Goal: Check status: Check status

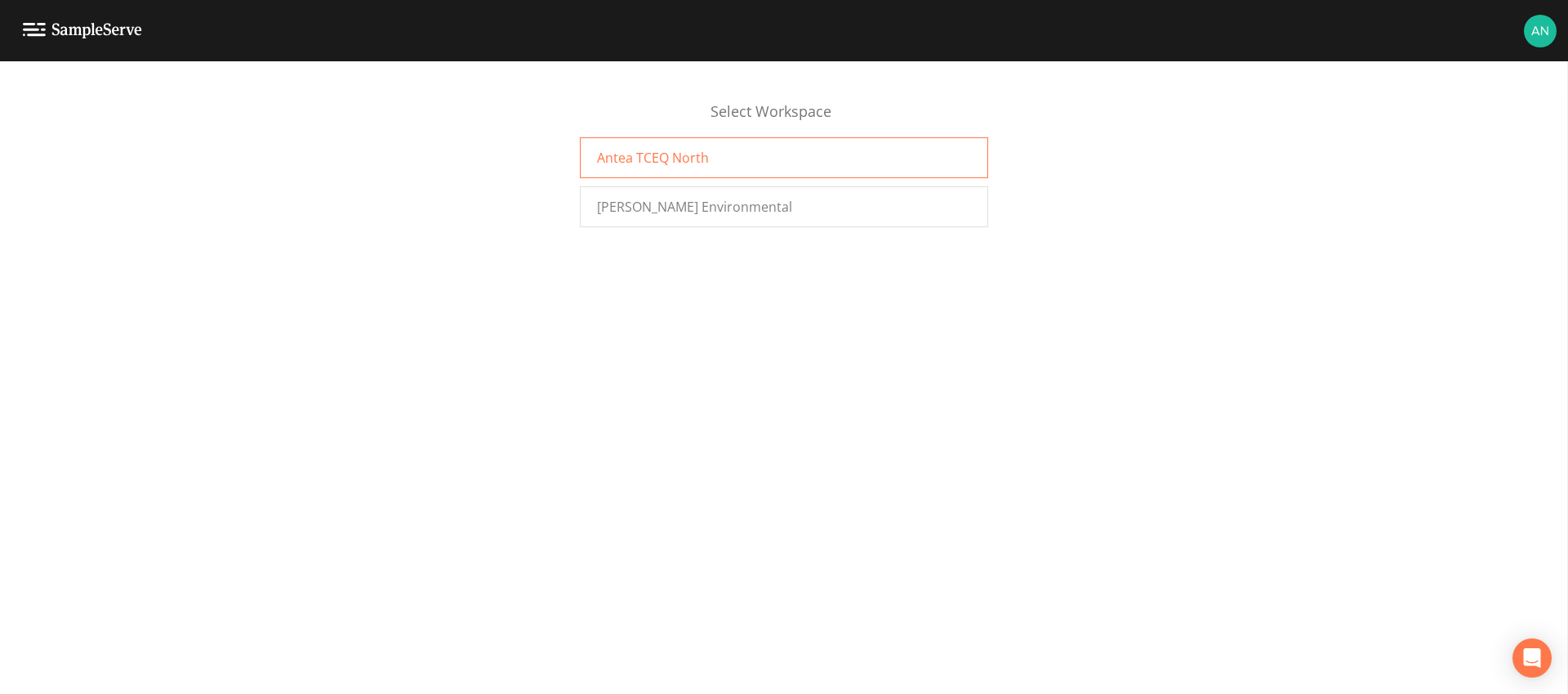
click at [657, 166] on span "Antea TCEQ North" at bounding box center [653, 157] width 112 height 19
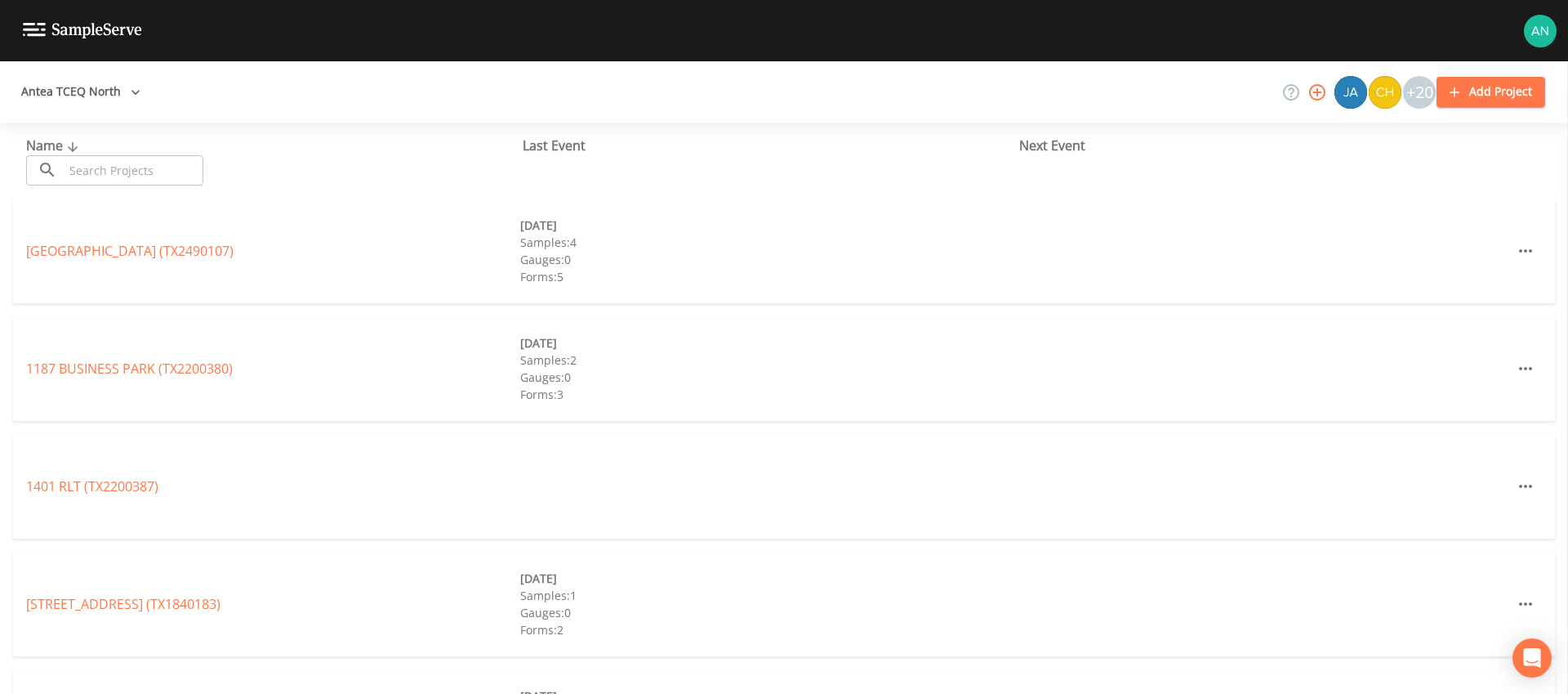
click at [114, 174] on input "text" at bounding box center [134, 170] width 140 height 31
paste input "TX1160066"
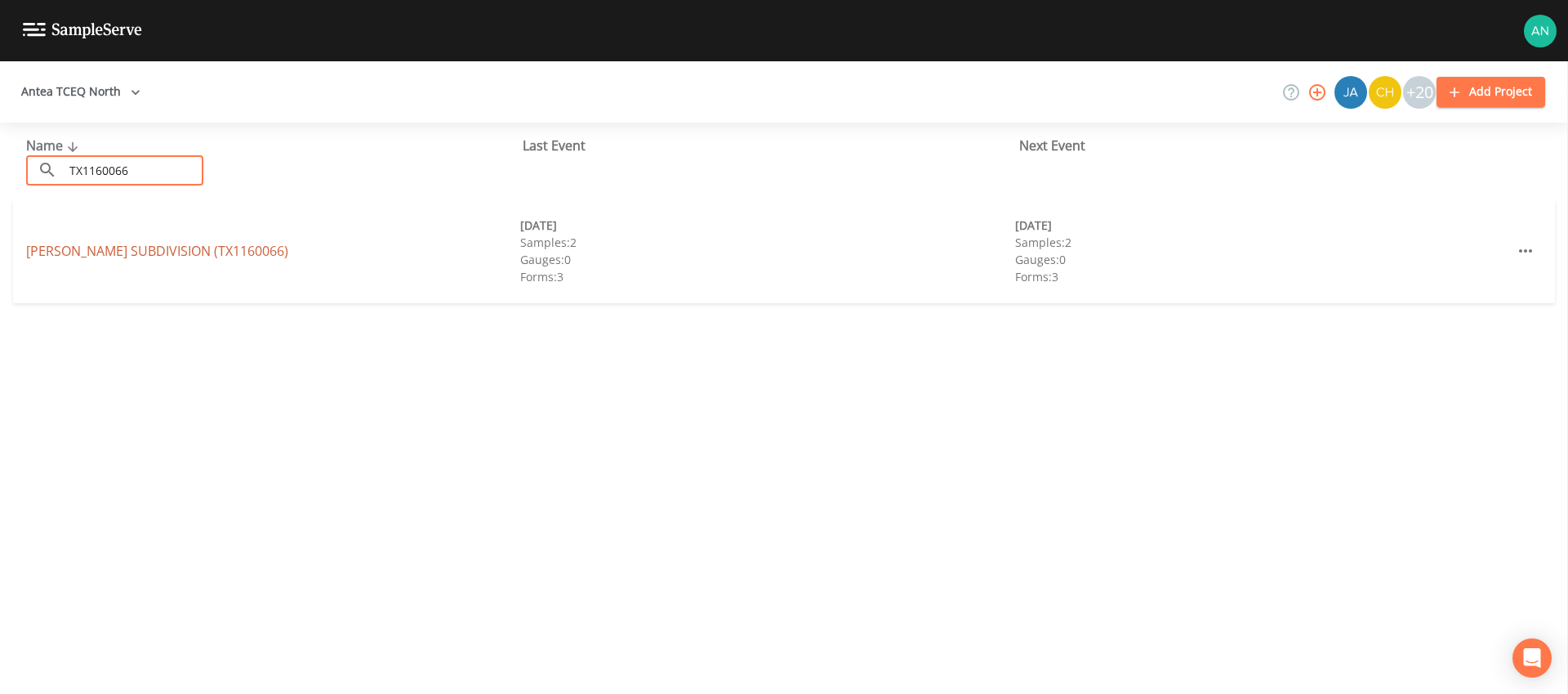
type input "TX1160066"
click at [108, 252] on link "BARROW SUBDIVISION (TX1160066)" at bounding box center [157, 251] width 262 height 18
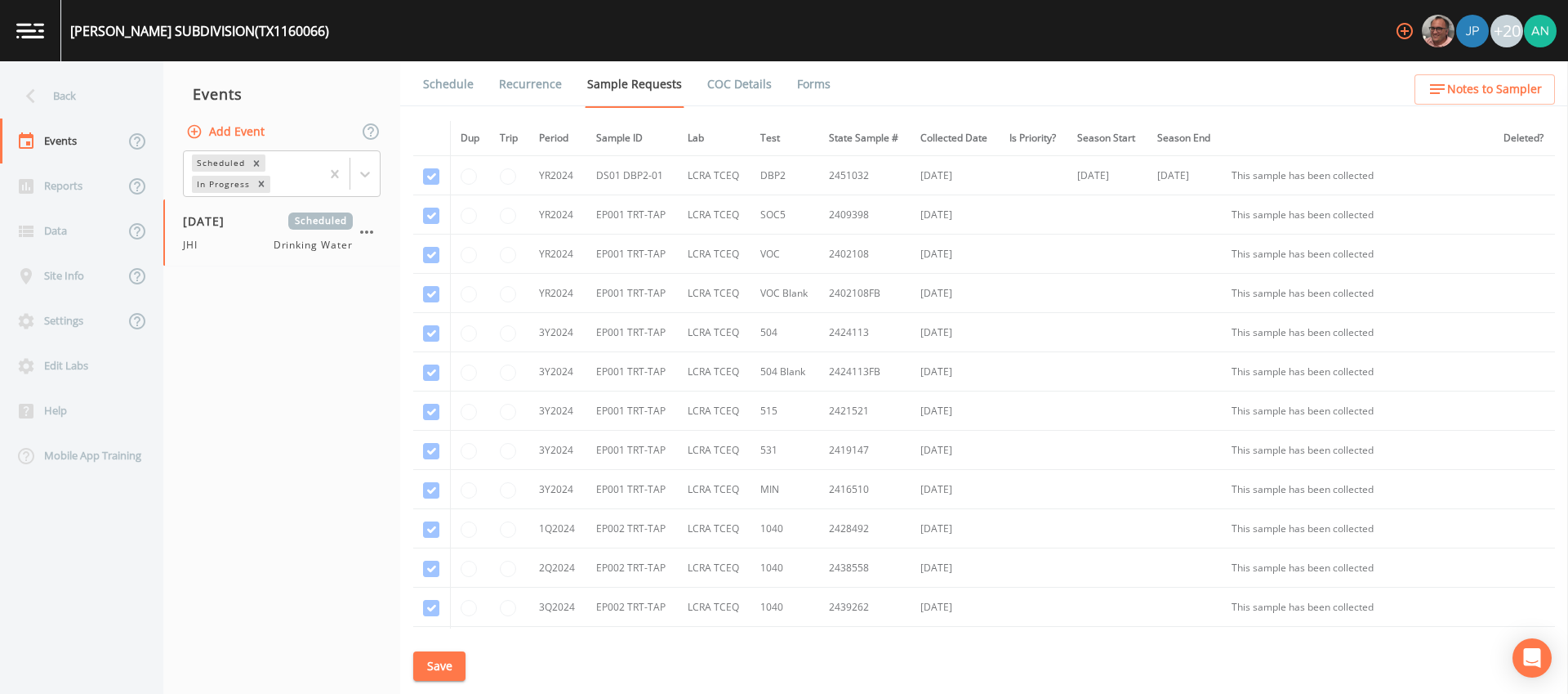
click at [808, 85] on link "Forms" at bounding box center [813, 84] width 38 height 45
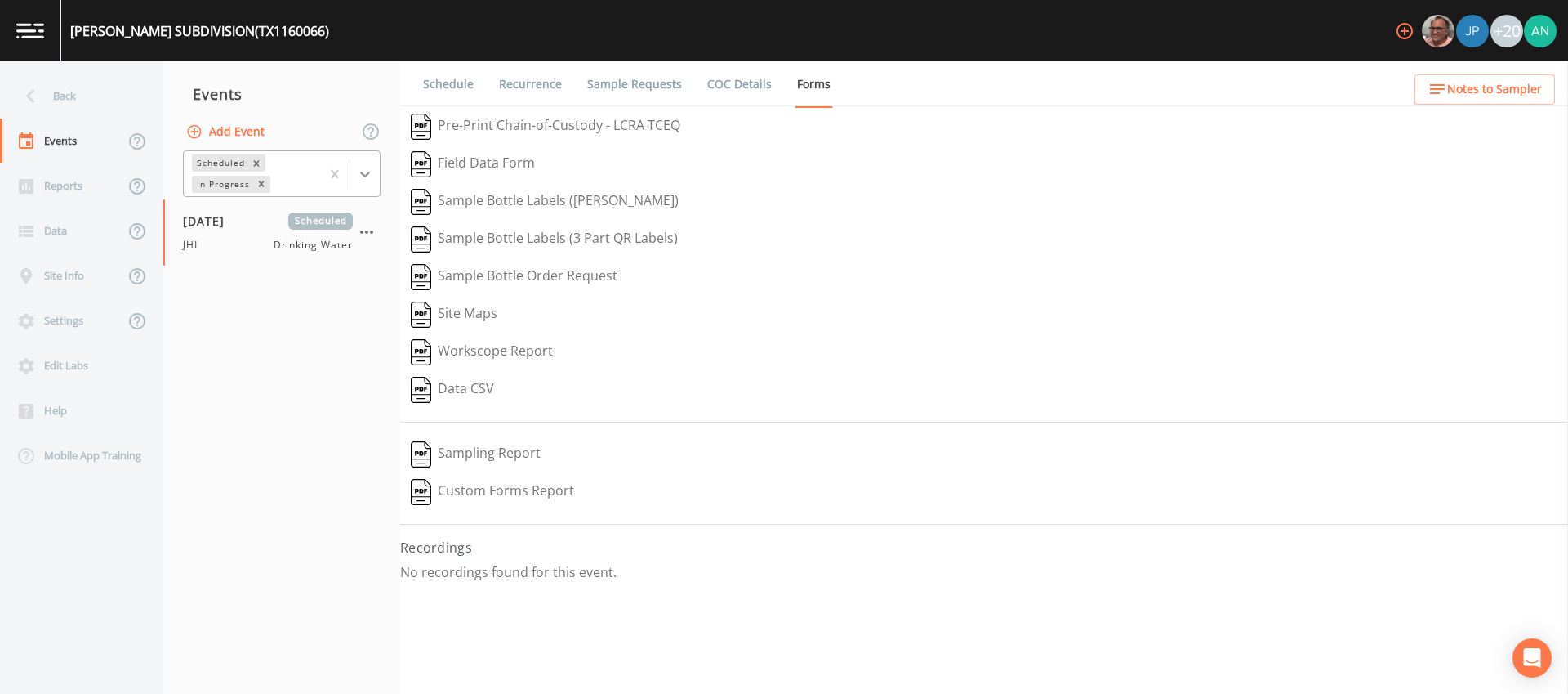
click at [363, 177] on icon at bounding box center [365, 174] width 17 height 17
click at [249, 226] on div "Completed" at bounding box center [281, 221] width 198 height 28
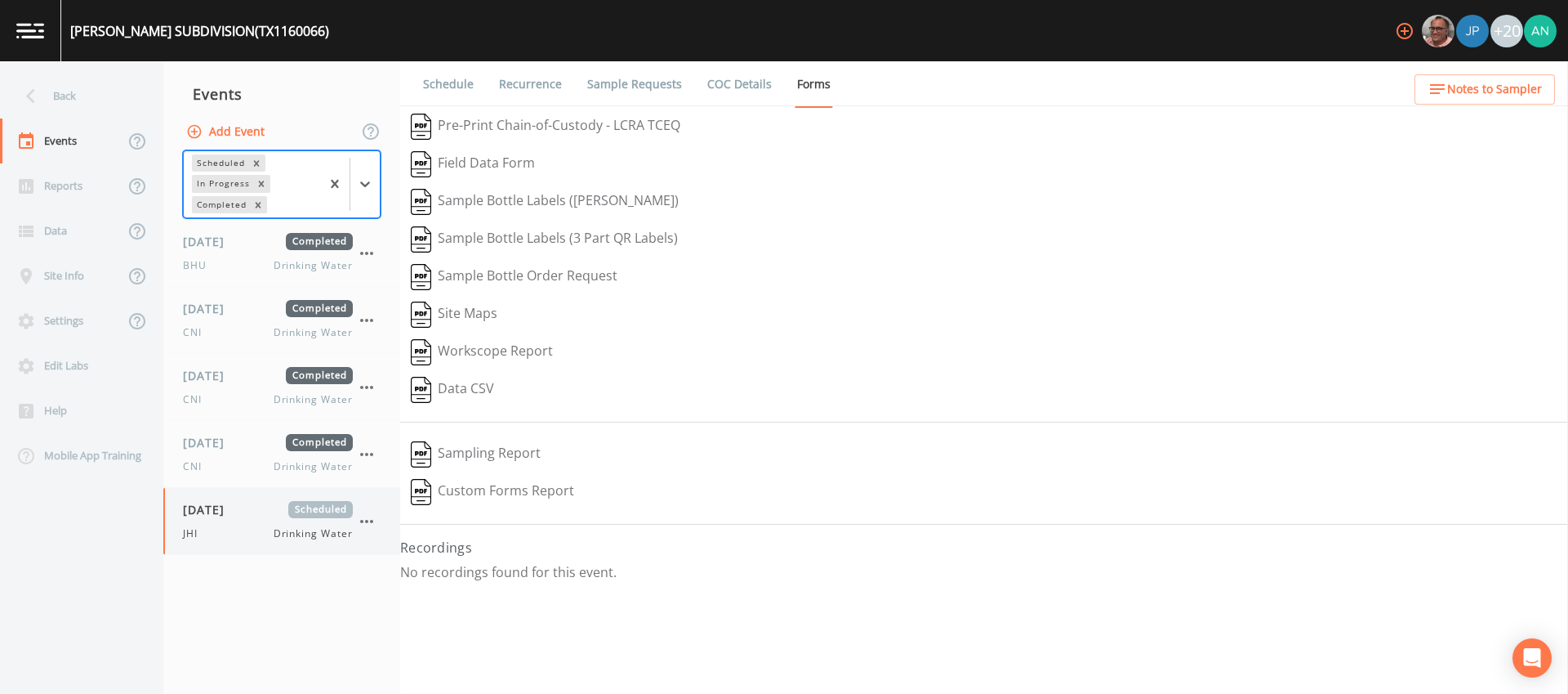
click at [223, 508] on span "09/02/2025" at bounding box center [209, 509] width 53 height 17
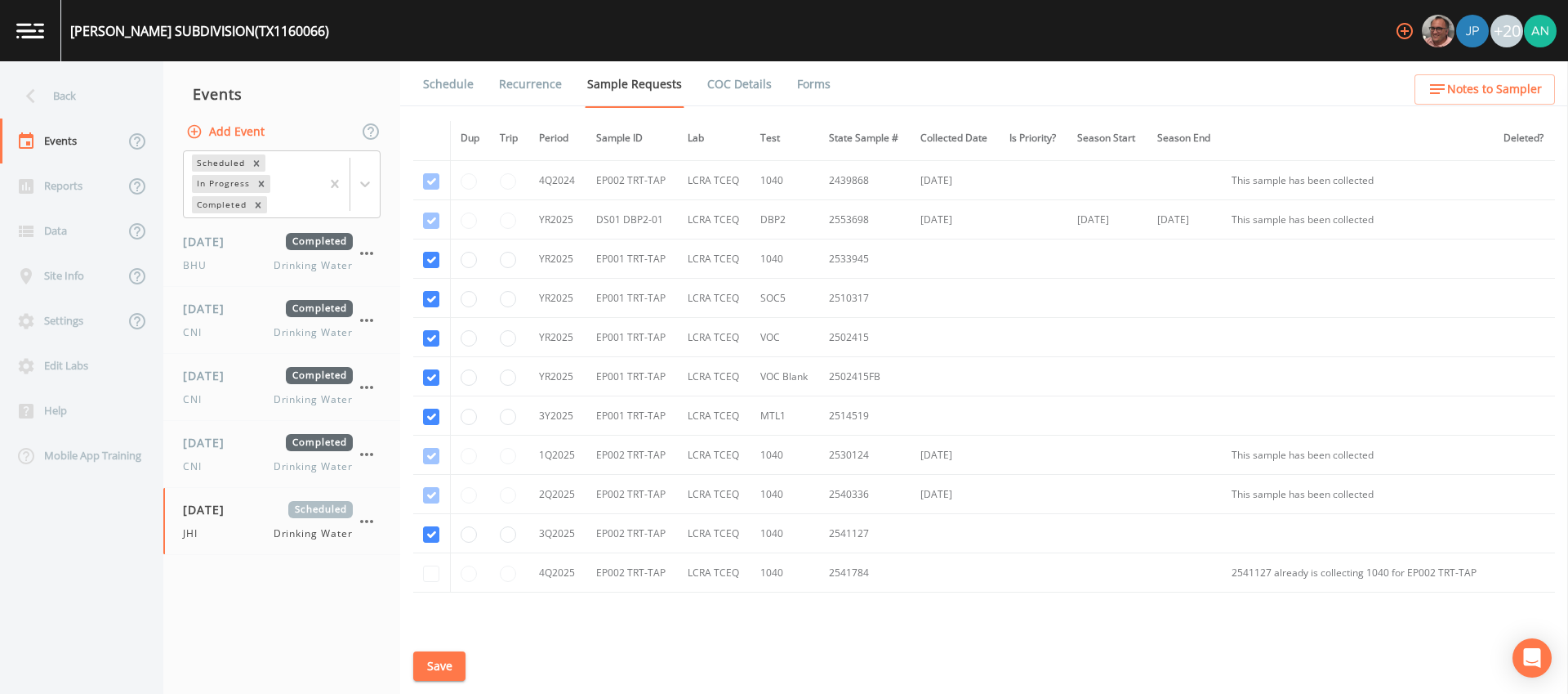
scroll to position [469, 0]
click at [250, 29] on div "BARROW SUBDIVISION (TX1160066)" at bounding box center [199, 31] width 259 height 19
copy div "TX1160066"
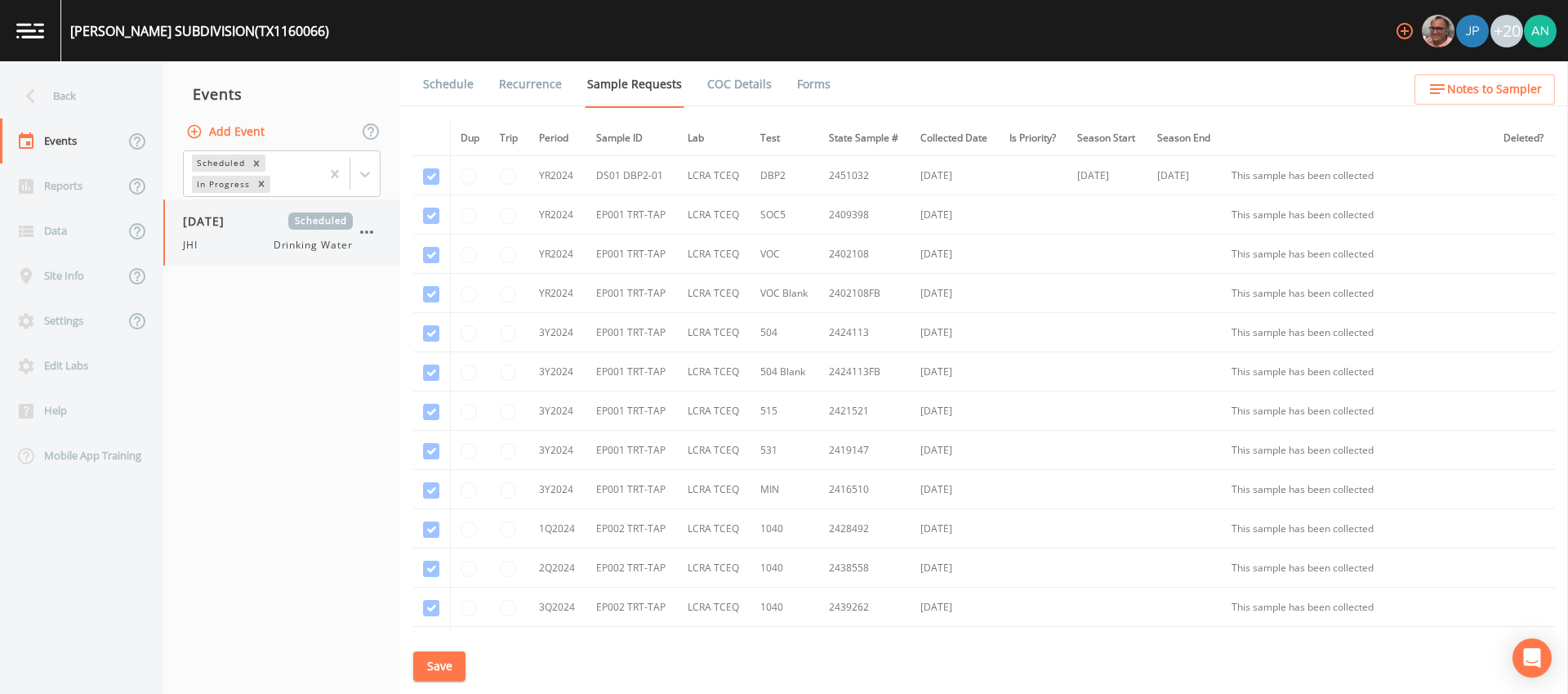
click at [204, 238] on span "JHI" at bounding box center [195, 245] width 24 height 15
click at [796, 90] on link "Forms" at bounding box center [813, 84] width 38 height 45
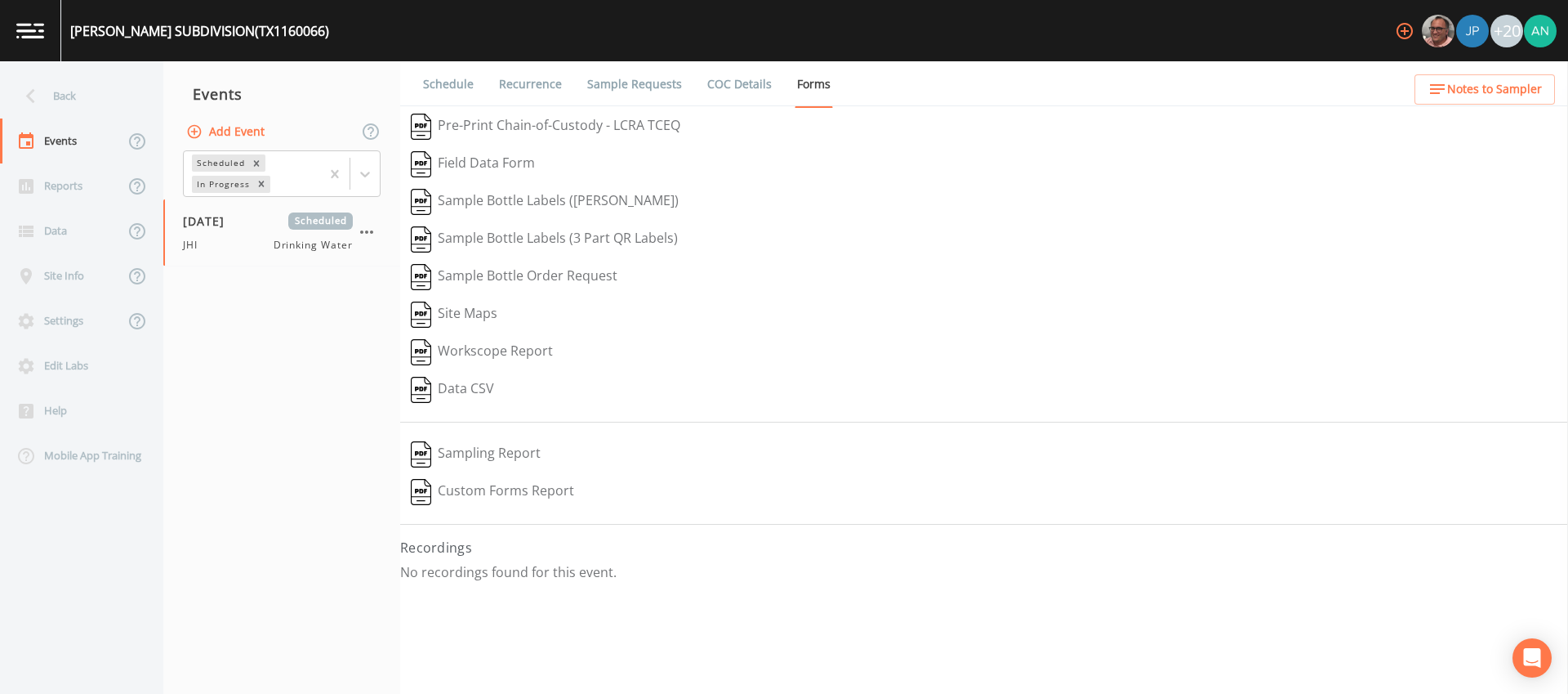
click at [631, 418] on div "Schedule Recurrence Sample Requests COC Details Forms   Pre-Print Chain-of-Cust…" at bounding box center [983, 378] width 1167 height 633
click at [526, 80] on link "Recurrence" at bounding box center [529, 84] width 68 height 45
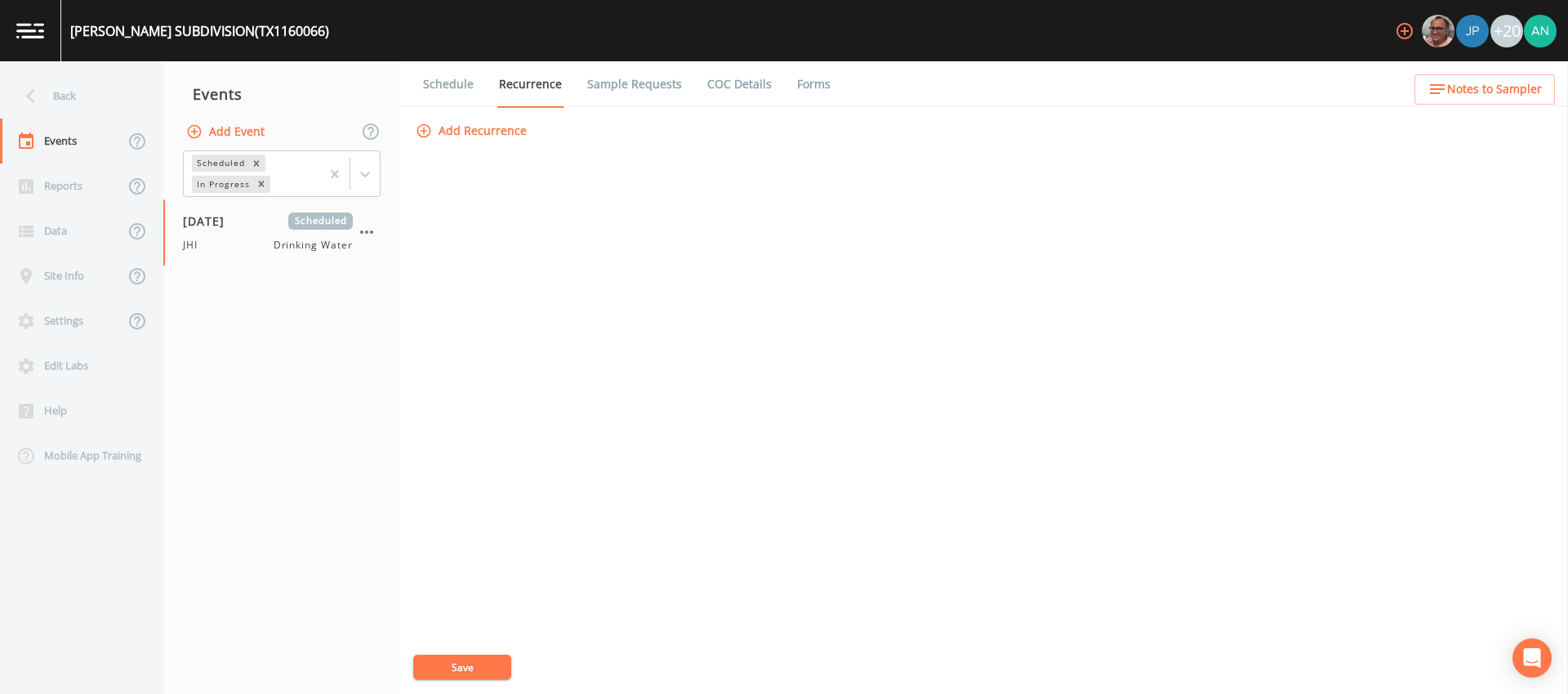
click at [797, 85] on link "Forms" at bounding box center [813, 84] width 38 height 45
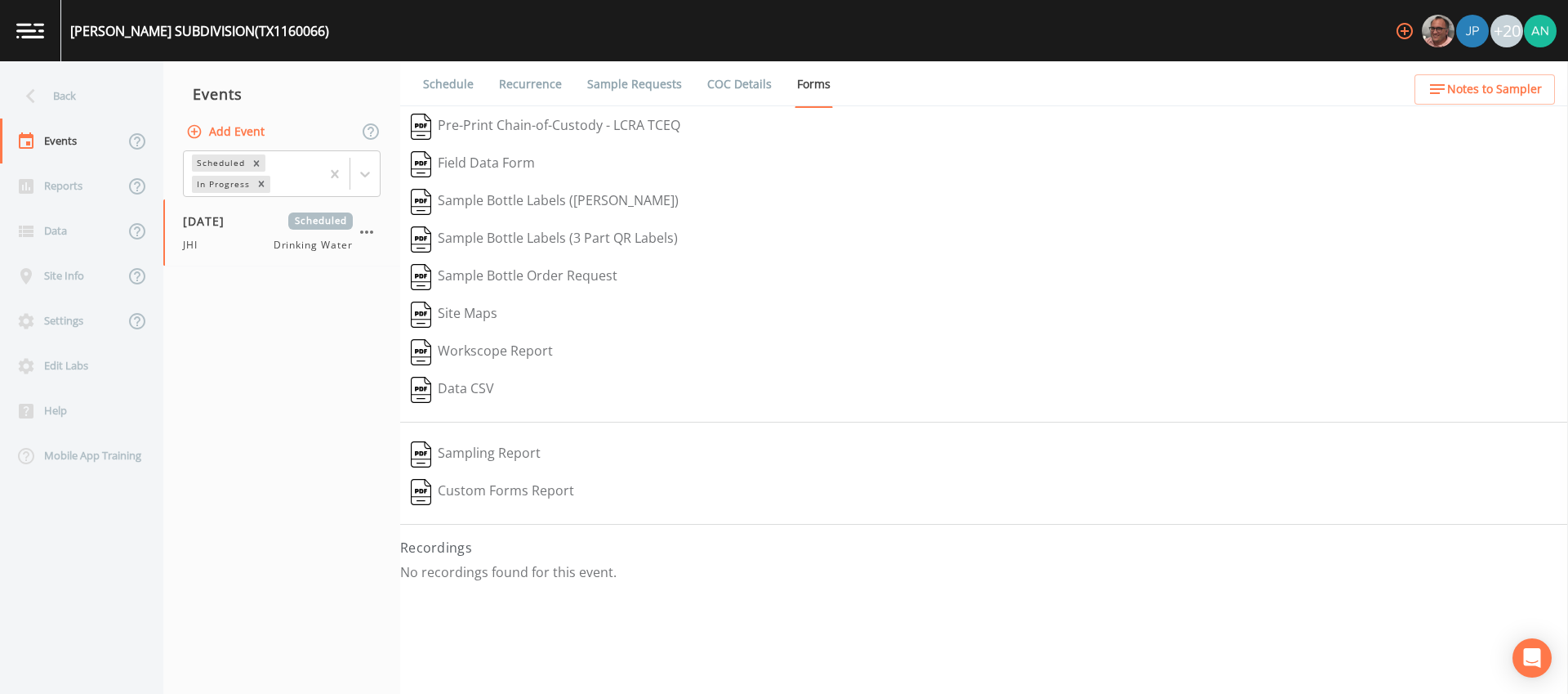
click at [742, 417] on div "Schedule Recurrence Sample Requests COC Details Forms   Pre-Print Chain-of-Cust…" at bounding box center [983, 378] width 1167 height 633
click at [461, 84] on link "Schedule" at bounding box center [448, 84] width 56 height 45
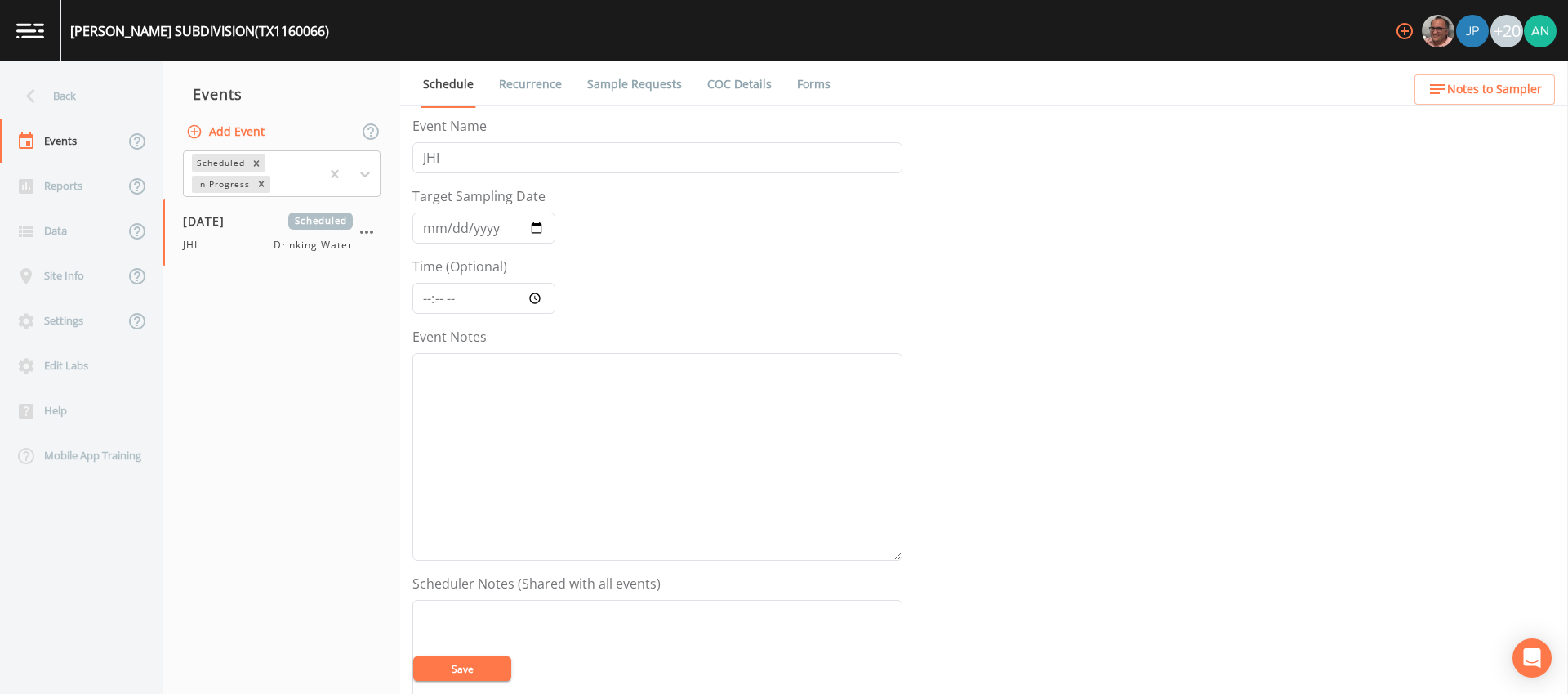
click at [548, 99] on link "Recurrence" at bounding box center [529, 84] width 68 height 45
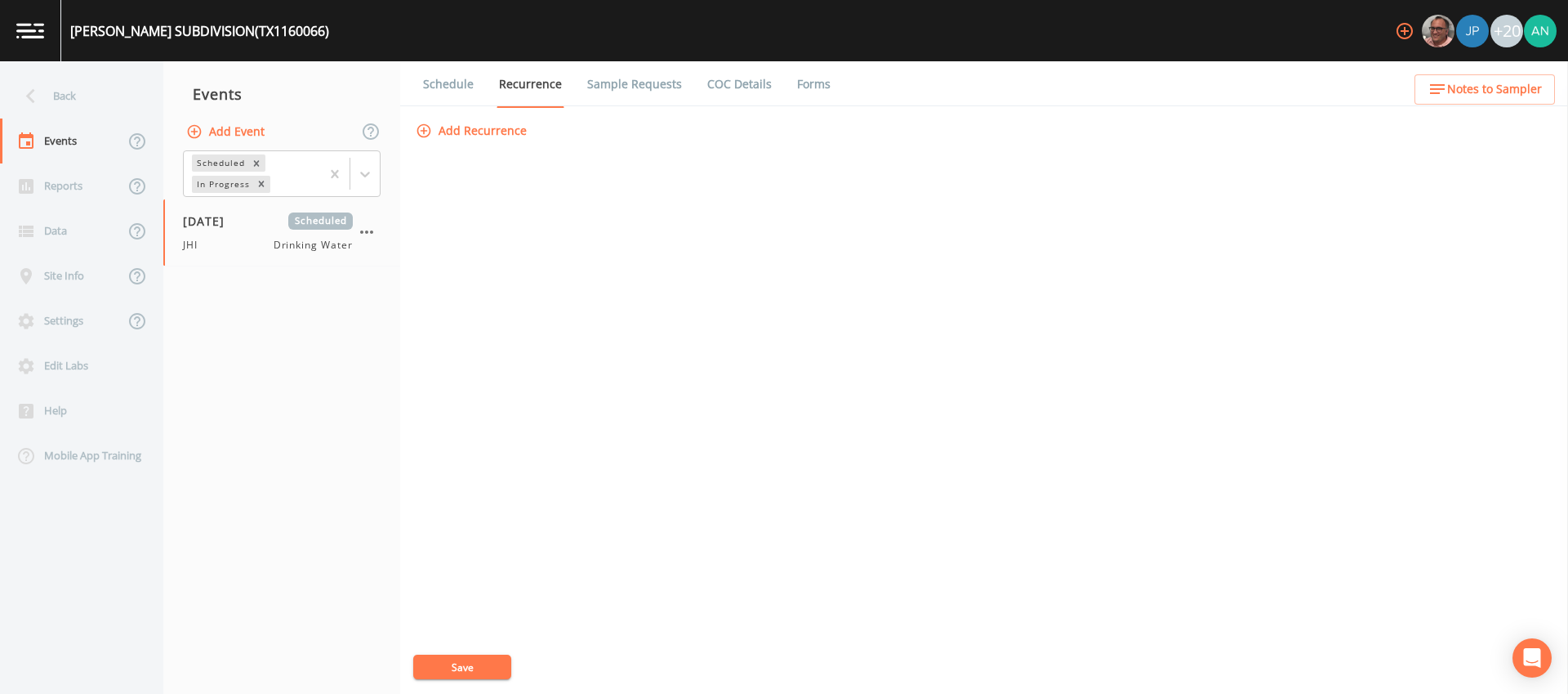
click at [611, 101] on link "Sample Requests" at bounding box center [633, 84] width 99 height 45
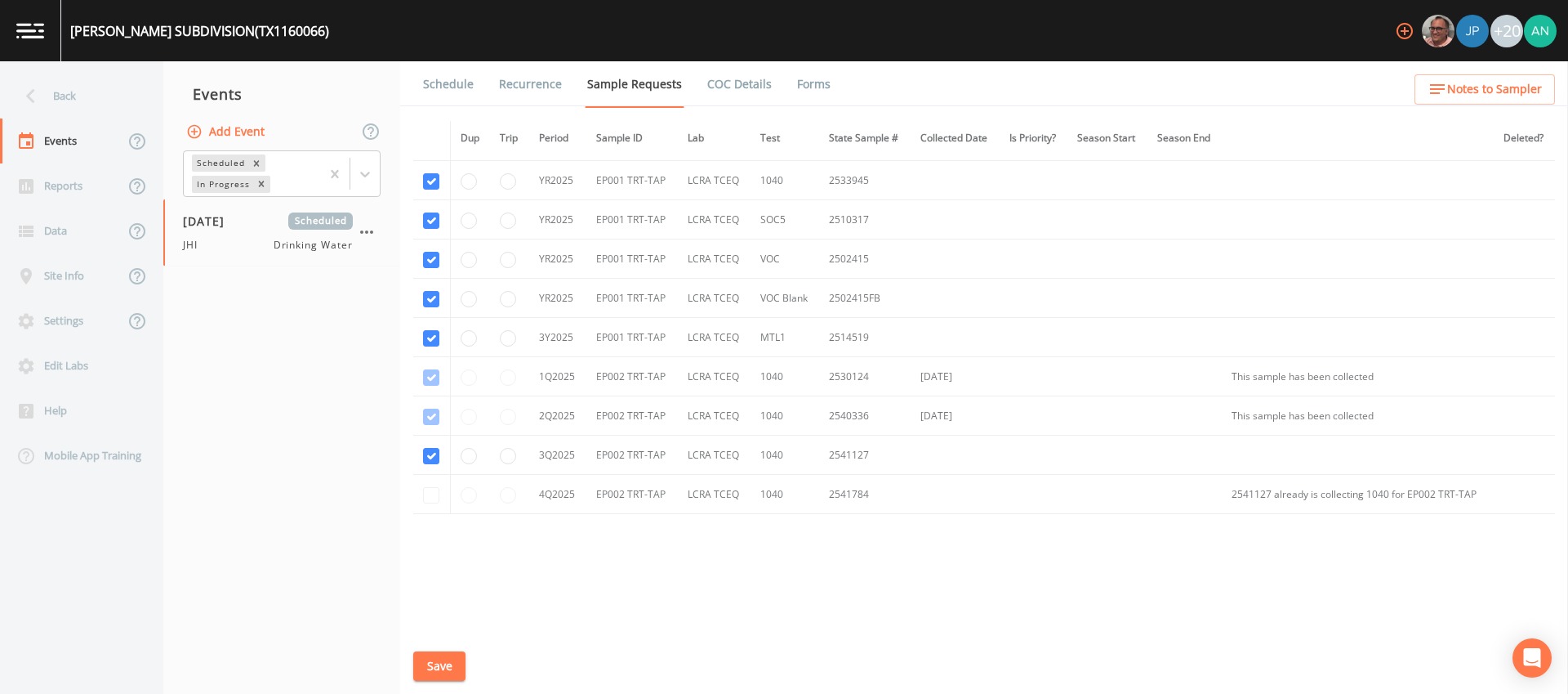
scroll to position [560, 0]
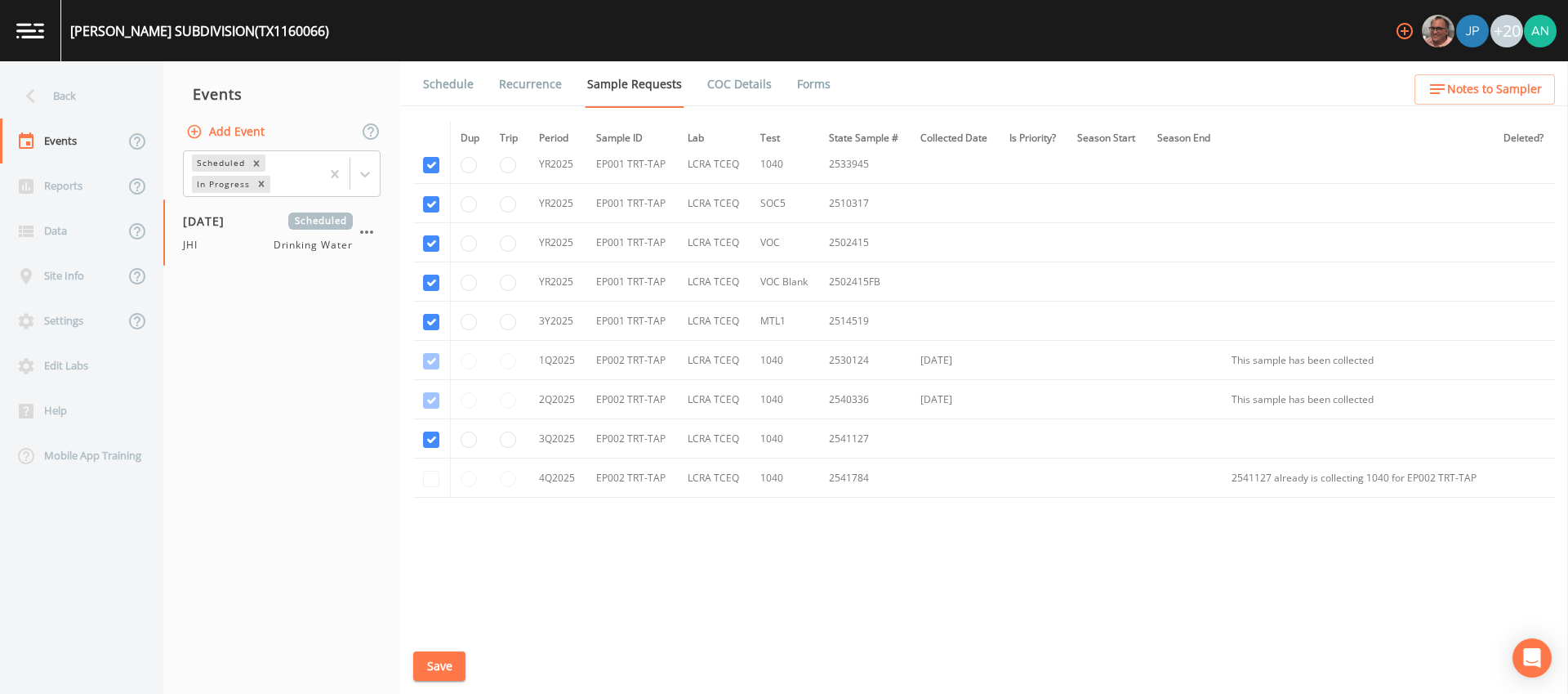
click at [801, 89] on link "Forms" at bounding box center [813, 84] width 38 height 45
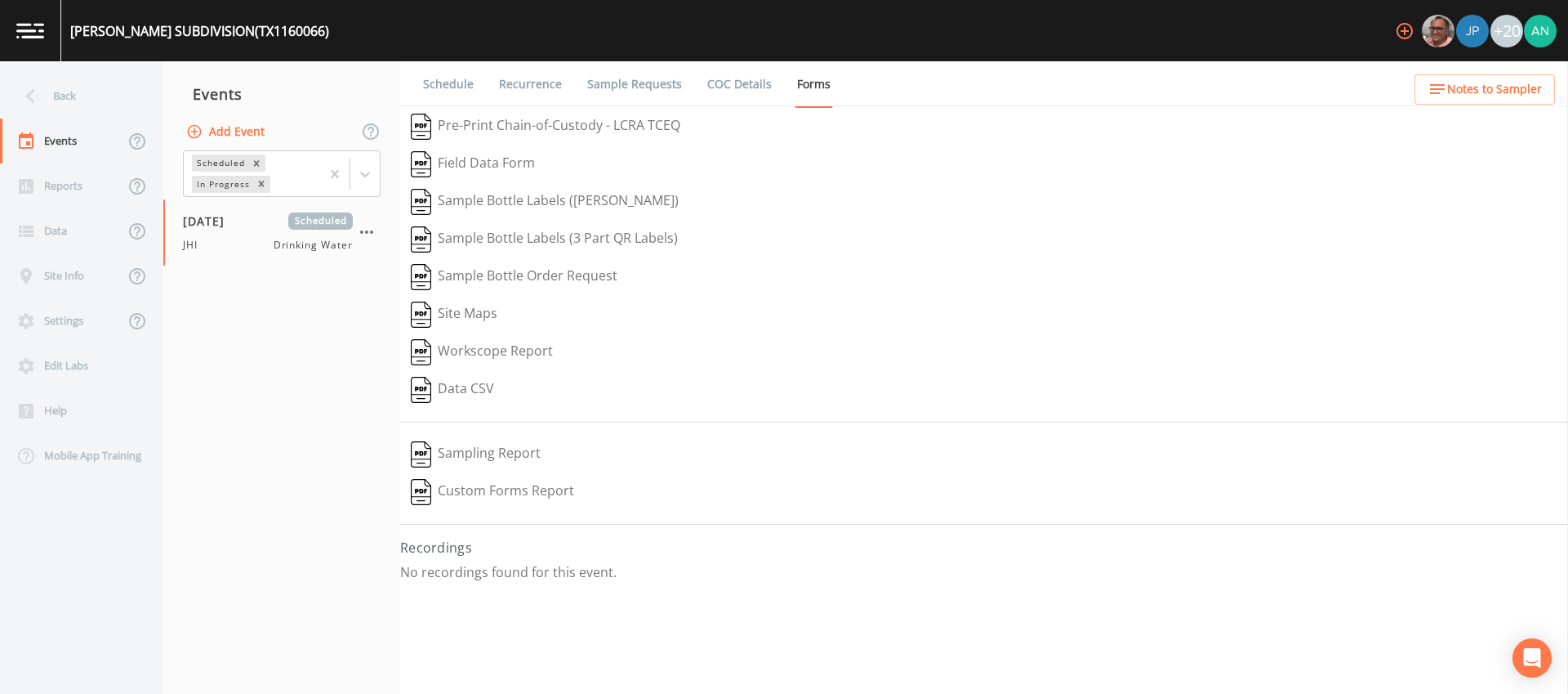
click at [546, 415] on div "Schedule Recurrence Sample Requests COC Details Forms   Pre-Print Chain-of-Cust…" at bounding box center [983, 378] width 1167 height 633
click at [316, 377] on nav "Events Add Event Scheduled In Progress 09/02/2025 Scheduled JHI Drinking Water" at bounding box center [281, 378] width 236 height 633
click at [314, 378] on nav "Events Add Event Scheduled In Progress 09/02/2025 Scheduled JHI Drinking Water" at bounding box center [281, 378] width 236 height 633
click at [209, 254] on div "[DATE] In Progress JHI Drinking Water" at bounding box center [281, 232] width 236 height 66
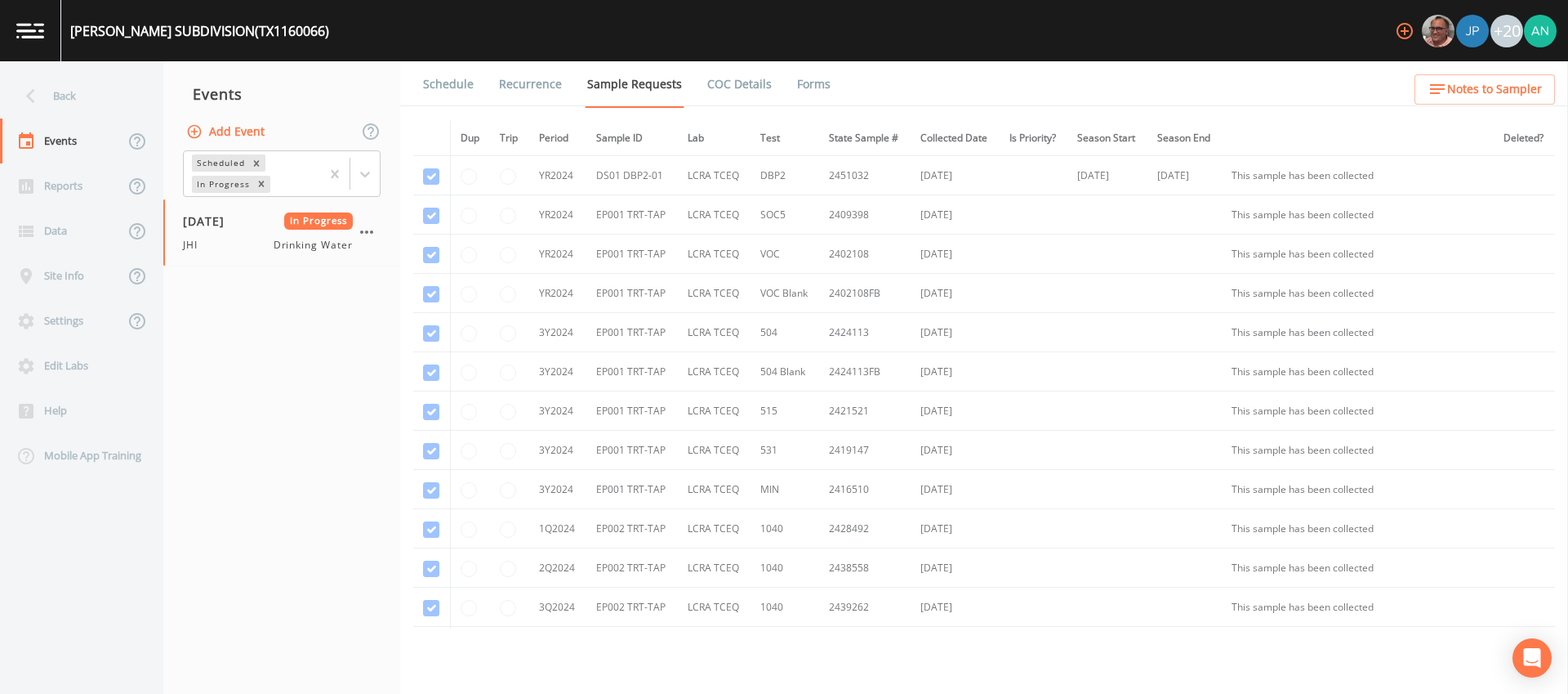
click at [811, 94] on link "Forms" at bounding box center [813, 84] width 38 height 45
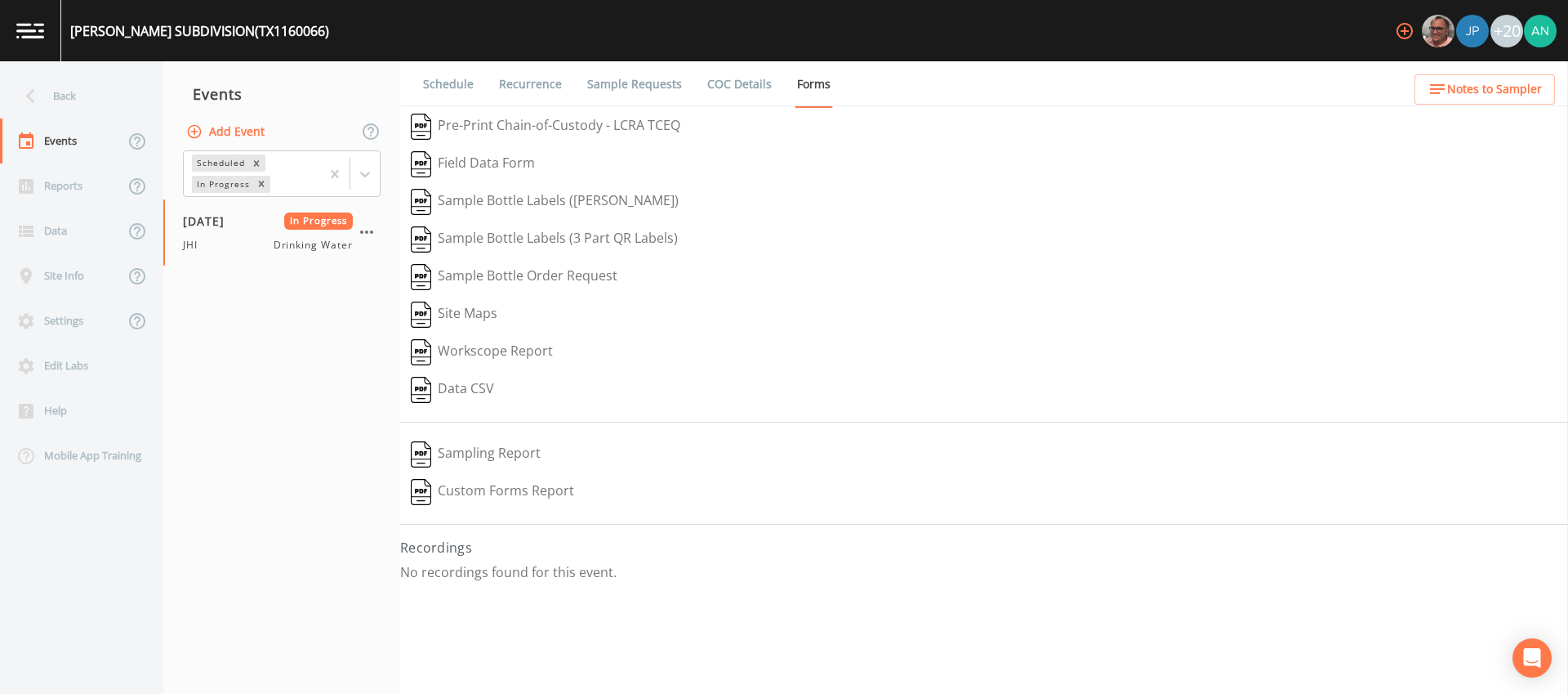
click at [591, 82] on link "Sample Requests" at bounding box center [633, 84] width 99 height 45
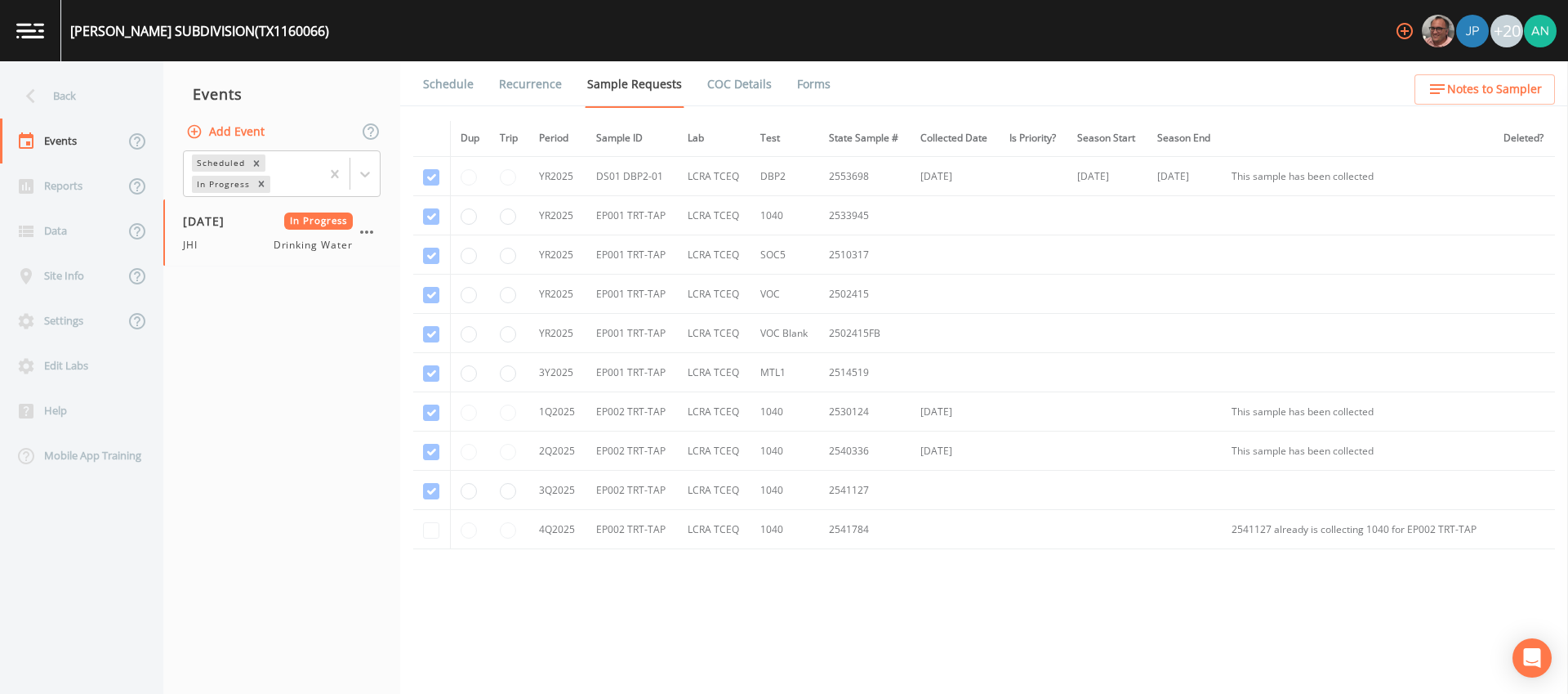
scroll to position [560, 0]
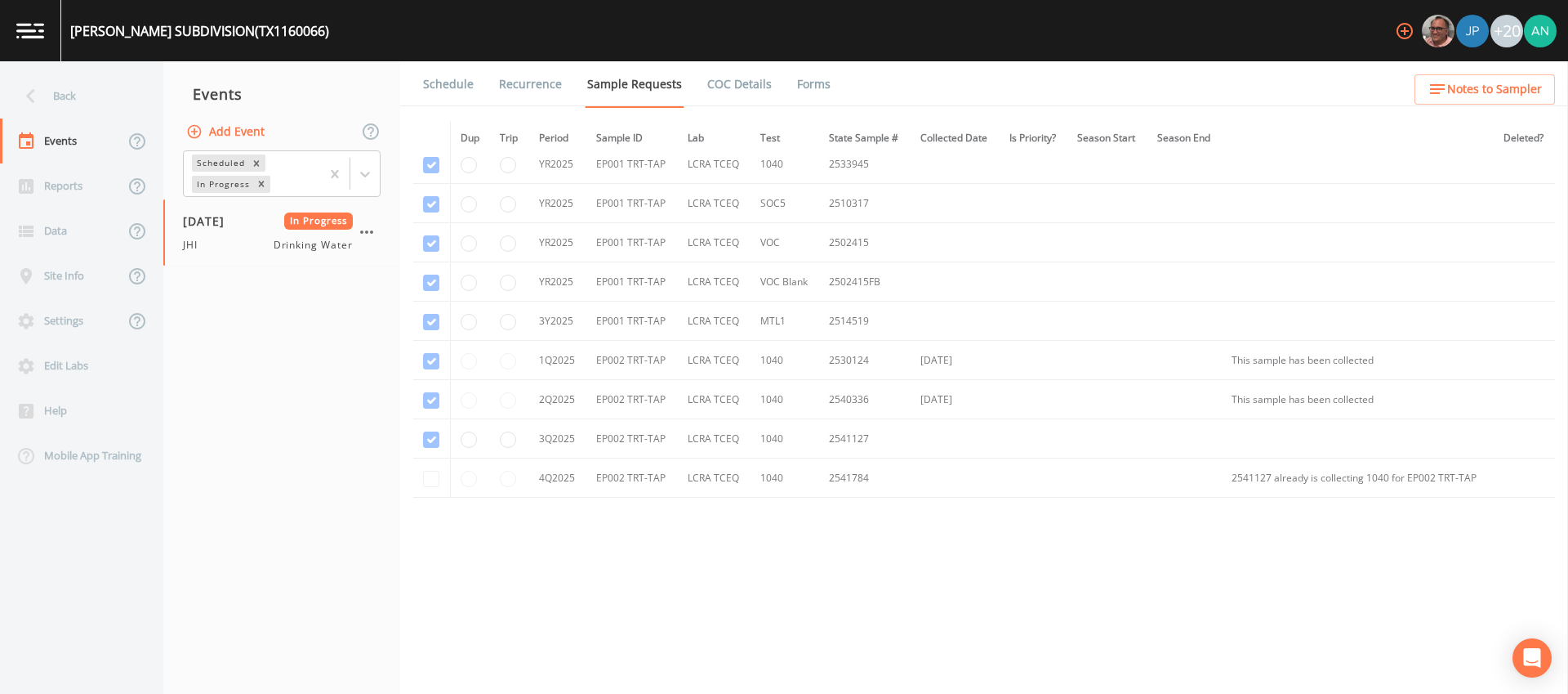
click at [259, 33] on div "[PERSON_NAME][GEOGRAPHIC_DATA] (TX1160066)" at bounding box center [199, 31] width 259 height 19
copy div "TX1160066"
click at [65, 104] on div "Back" at bounding box center [73, 96] width 147 height 45
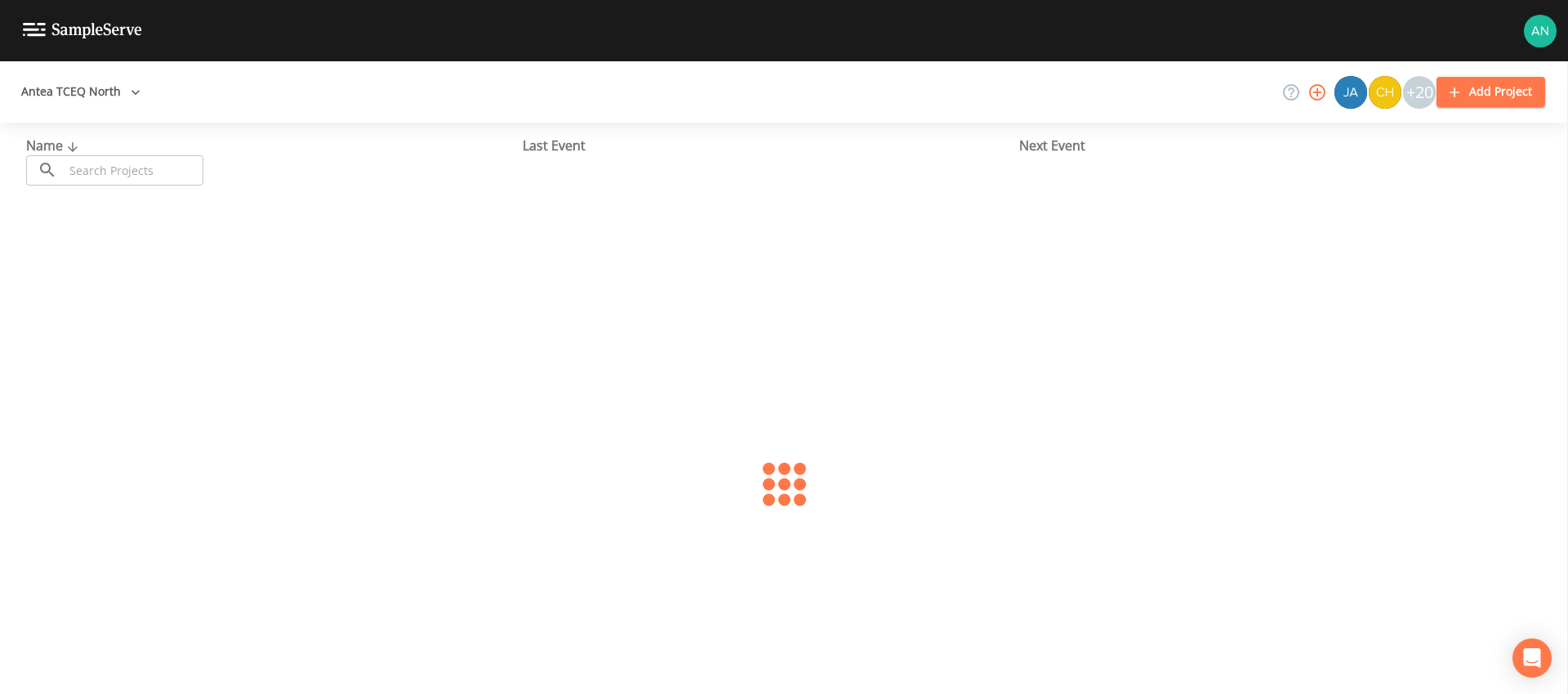
click at [106, 174] on input "text" at bounding box center [134, 170] width 140 height 31
paste input "TX1160066"
type input "TX1160066"
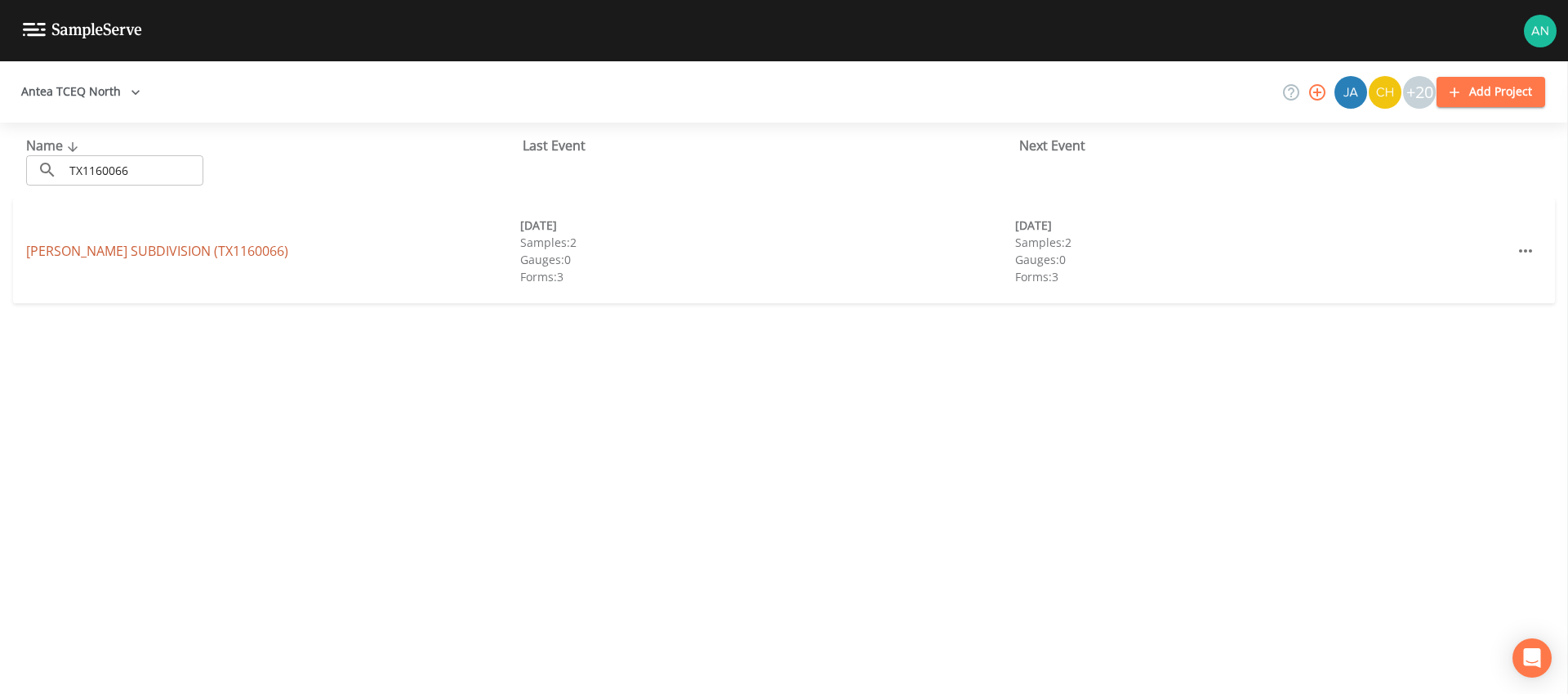
click at [121, 249] on link "BARROW SUBDIVISION (TX1160066)" at bounding box center [157, 251] width 262 height 18
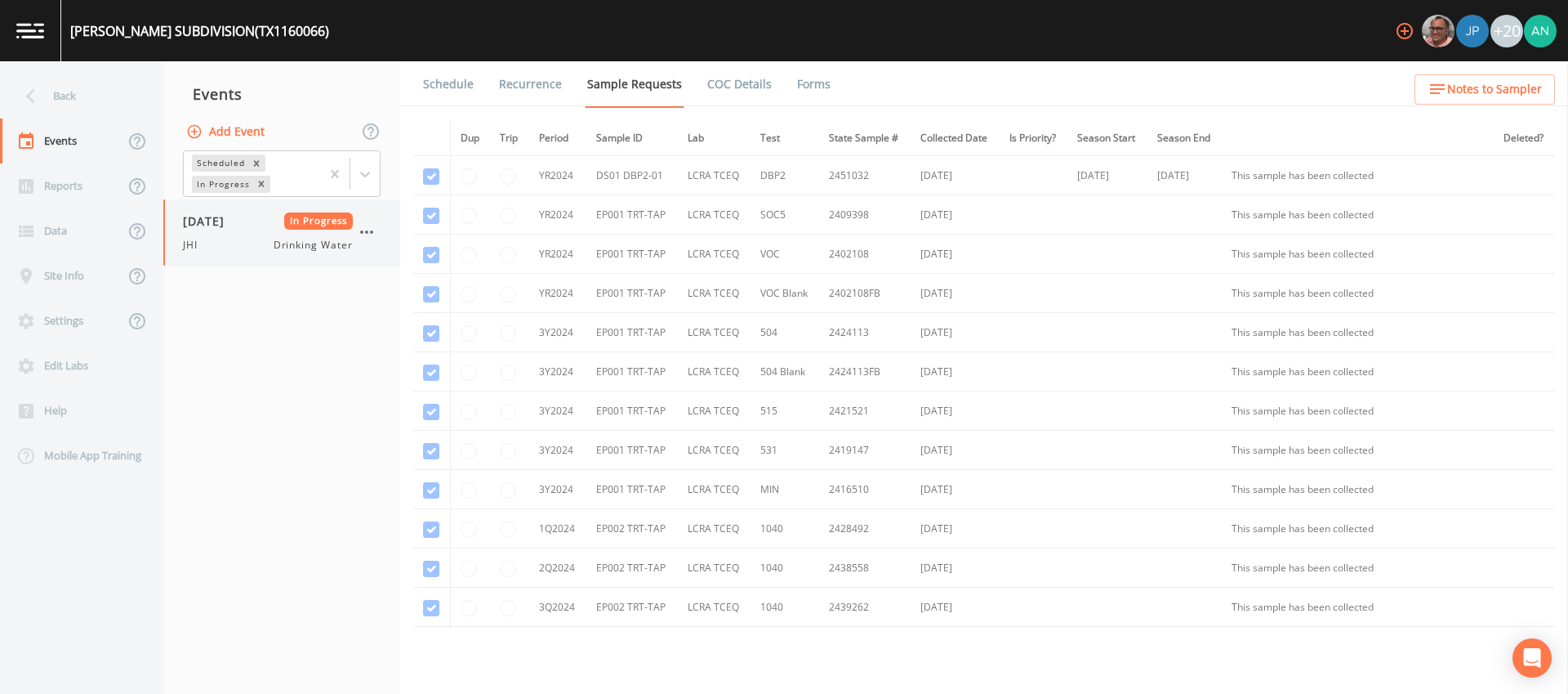
click at [256, 242] on div "JHI Drinking Water" at bounding box center [267, 245] width 170 height 15
click at [809, 90] on link "Forms" at bounding box center [813, 84] width 38 height 45
